Goal: Task Accomplishment & Management: Manage account settings

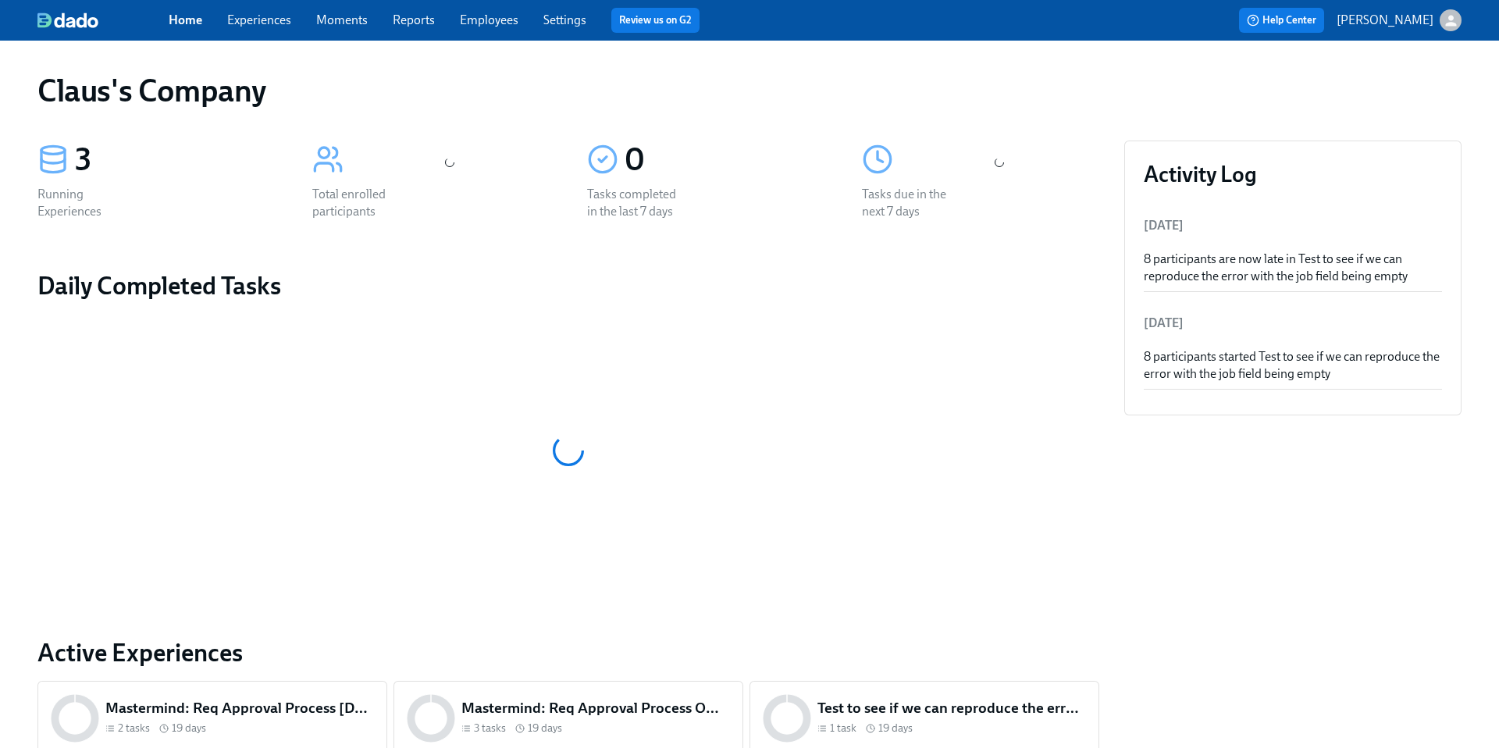
click at [1456, 28] on icon "button" at bounding box center [1451, 20] width 16 height 16
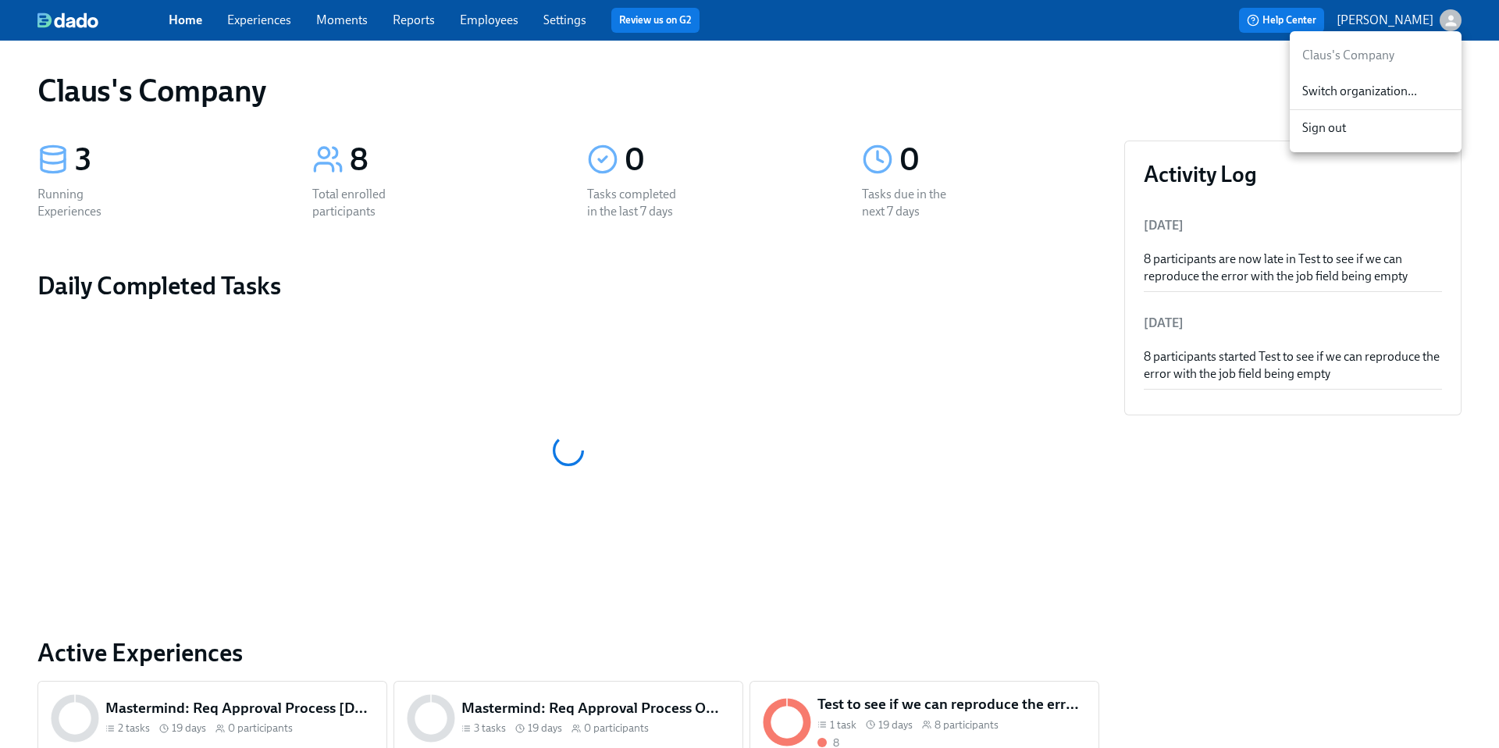
click at [1418, 91] on span "Switch organization..." at bounding box center [1375, 91] width 147 height 17
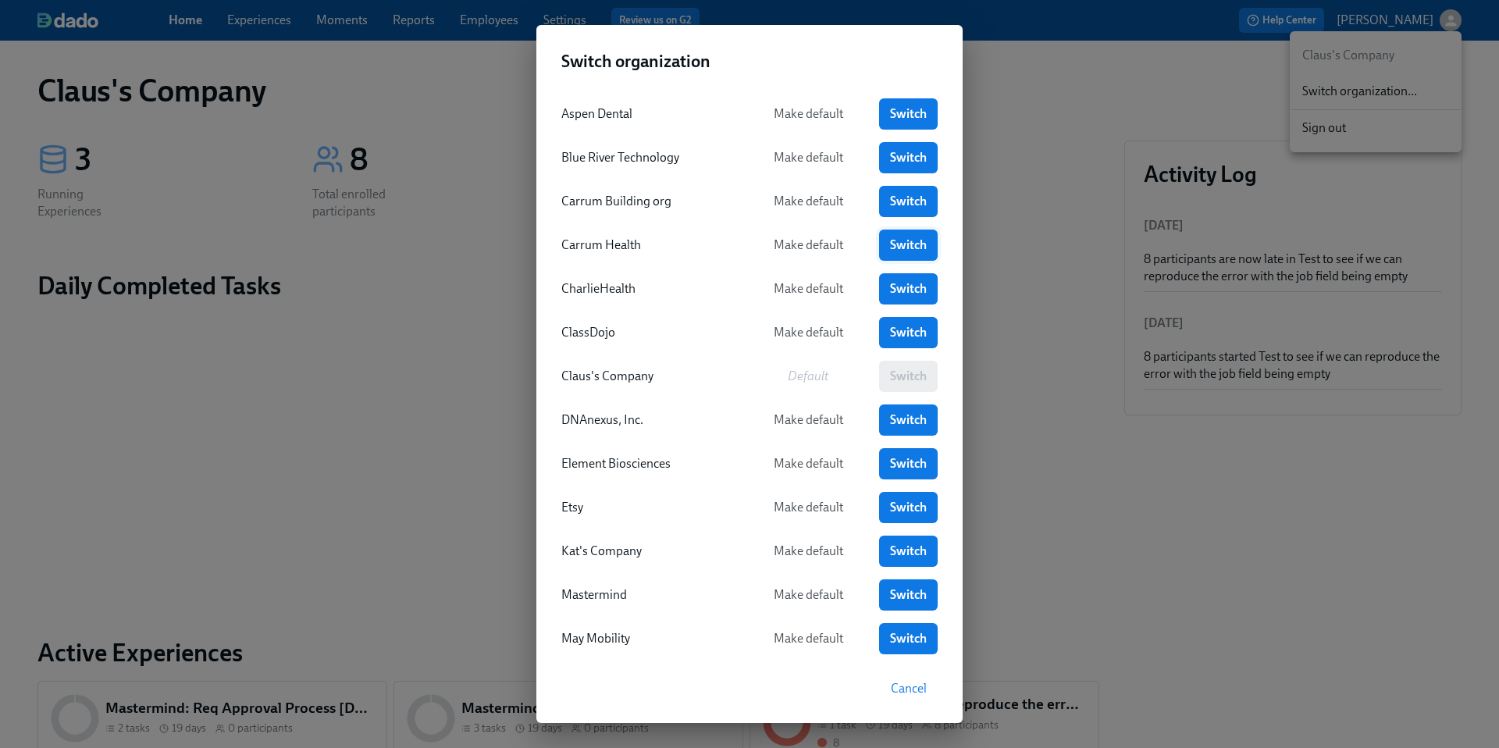
click at [896, 237] on span "Switch" at bounding box center [908, 245] width 37 height 16
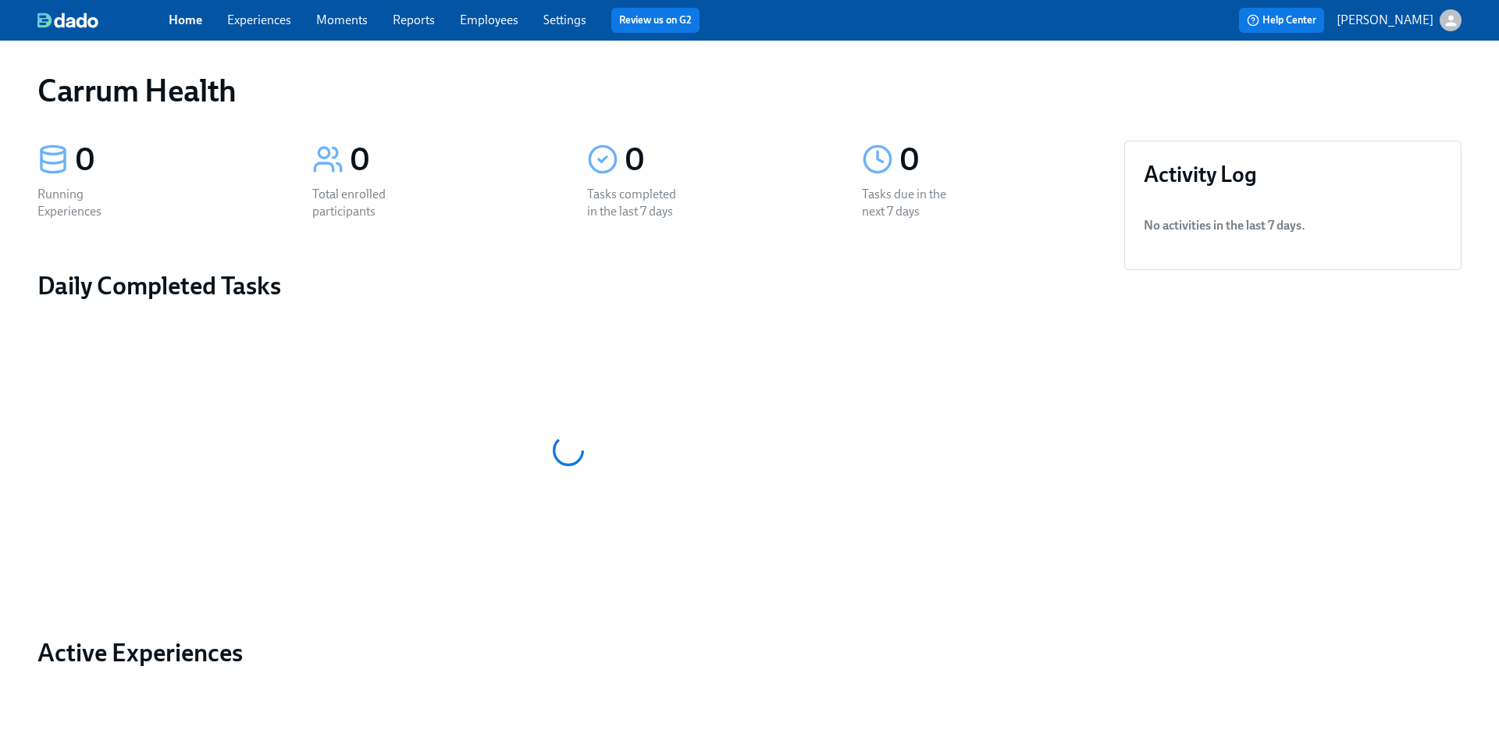
click at [246, 21] on link "Experiences" at bounding box center [259, 19] width 64 height 15
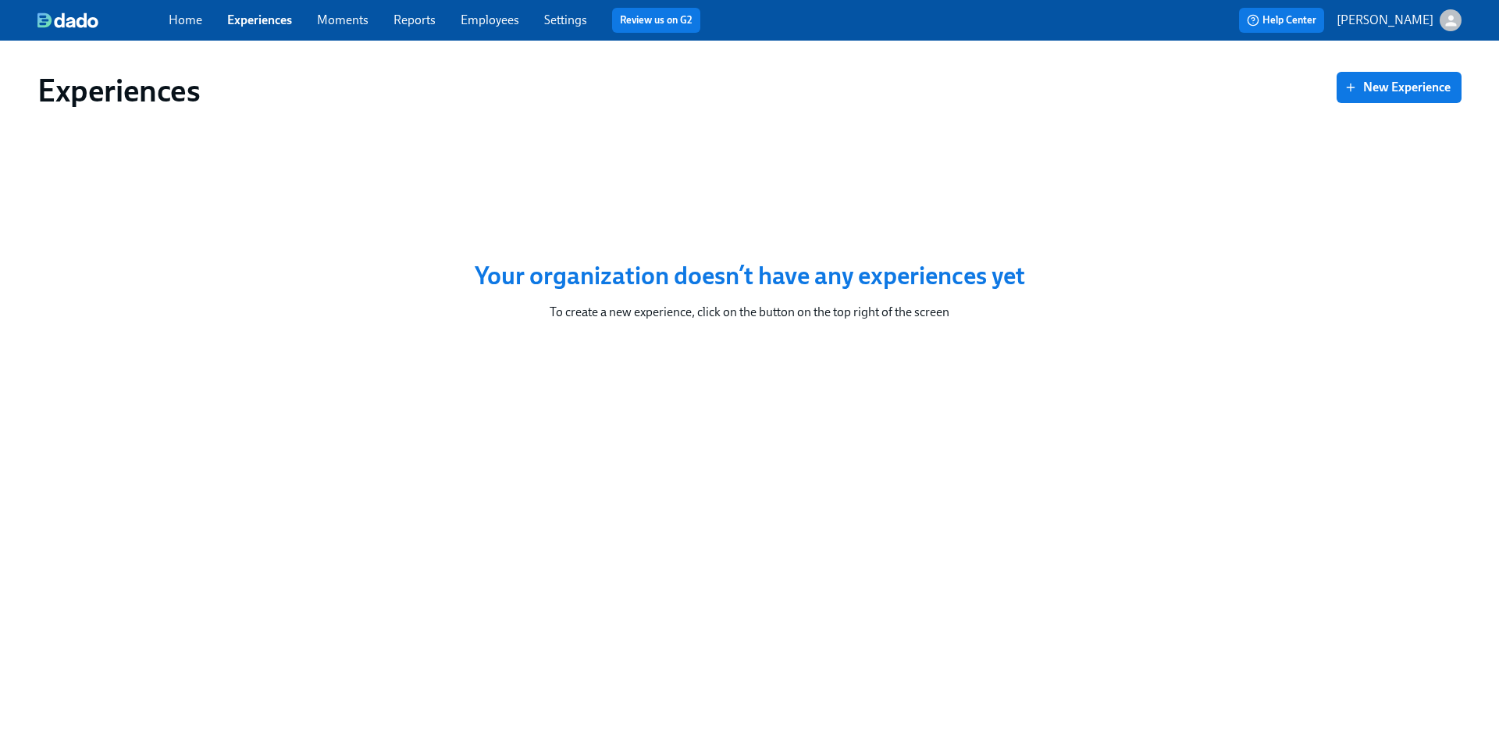
click at [175, 25] on link "Home" at bounding box center [186, 19] width 34 height 15
